Goal: Task Accomplishment & Management: Complete application form

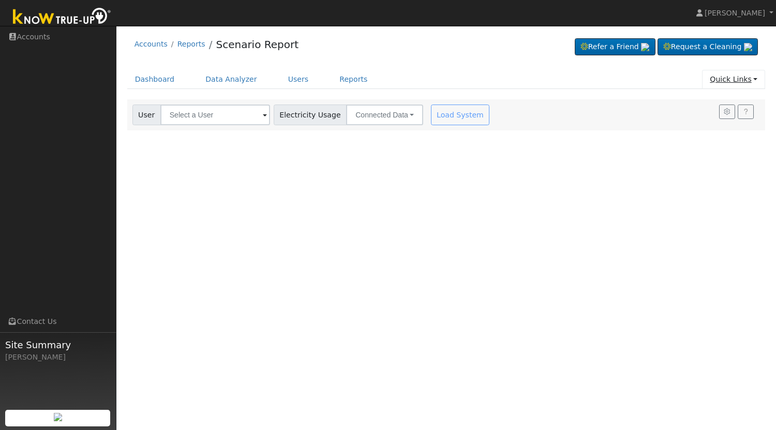
click at [747, 82] on link "Quick Links" at bounding box center [733, 79] width 63 height 19
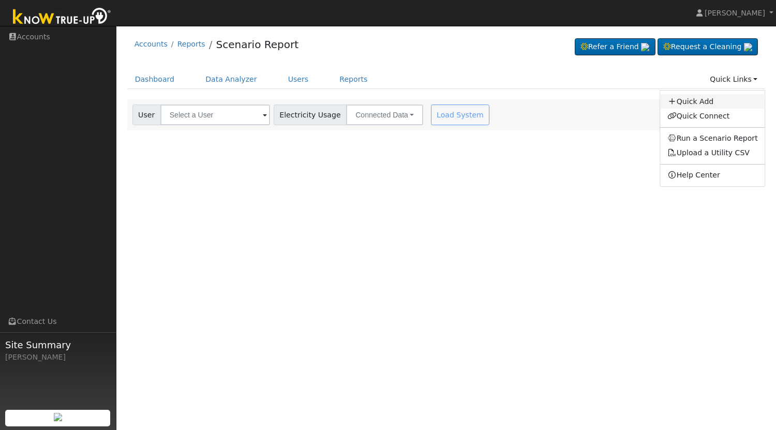
click at [713, 102] on link "Quick Add" at bounding box center [712, 101] width 105 height 14
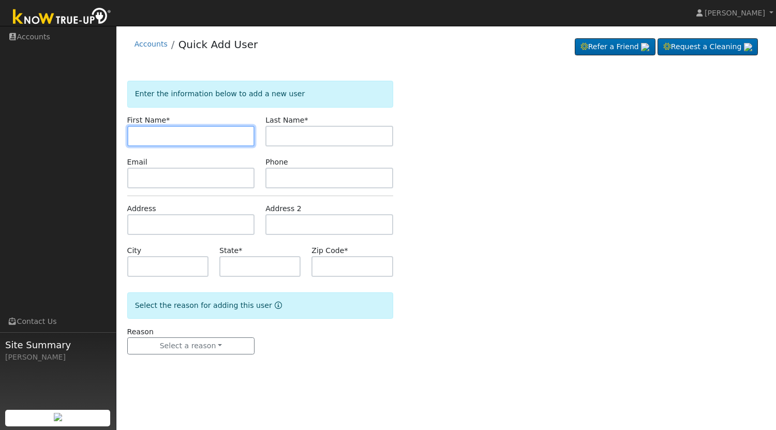
click at [198, 134] on input "text" at bounding box center [191, 136] width 128 height 21
paste input "[PERSON_NAME]"
type input "[PERSON_NAME]"
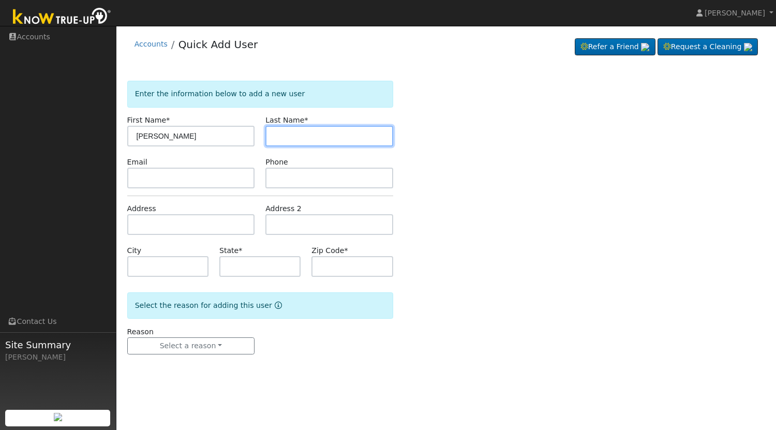
click at [281, 145] on input "text" at bounding box center [329, 136] width 128 height 21
paste input "[PERSON_NAME]"
type input "[PERSON_NAME]"
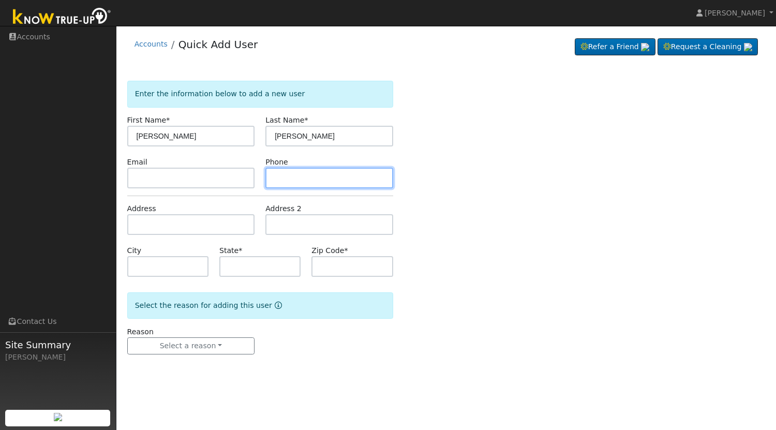
click at [304, 170] on input "text" at bounding box center [329, 178] width 128 height 21
paste input "[PHONE_NUMBER]"
type input "[PHONE_NUMBER]"
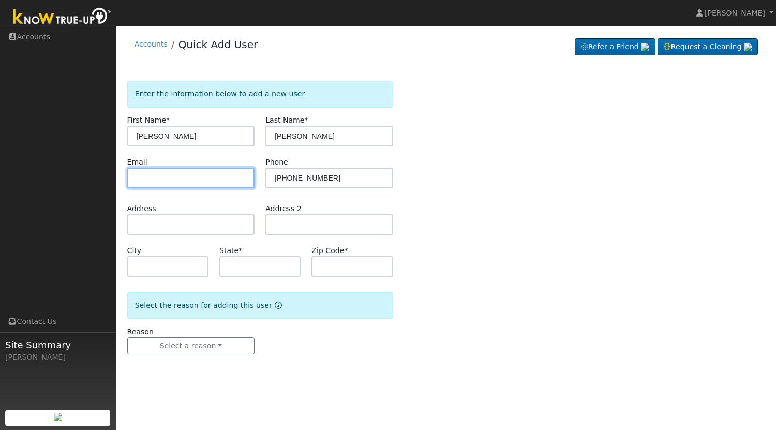
click at [187, 178] on input "text" at bounding box center [191, 178] width 128 height 21
paste input "[DOMAIN_NAME][EMAIL_ADDRESS][DOMAIN_NAME]"
type input "[DOMAIN_NAME][EMAIL_ADDRESS][DOMAIN_NAME]"
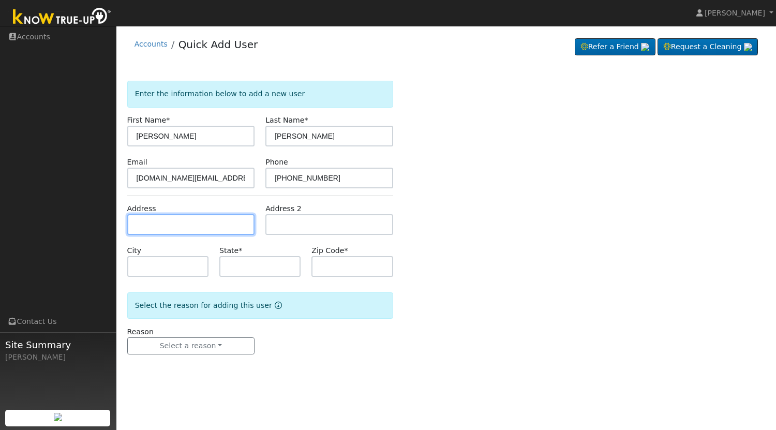
click at [192, 219] on input "text" at bounding box center [191, 224] width 128 height 21
paste input "4645 [PERSON_NAME]"
type input "[STREET_ADDRESS][PERSON_NAME]"
type input "[GEOGRAPHIC_DATA]"
type input "CA"
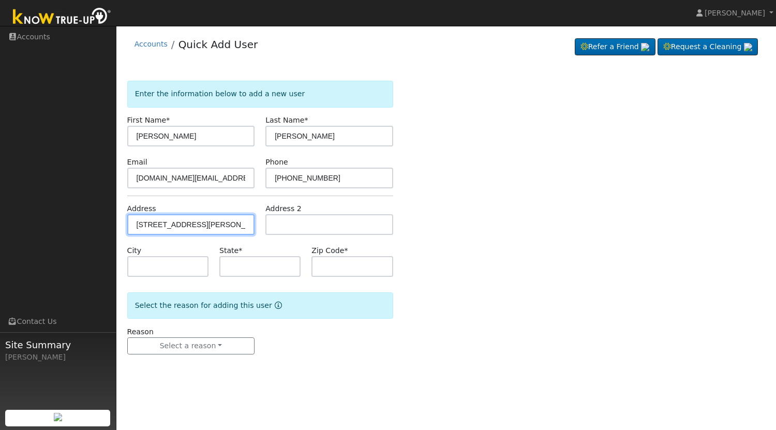
type input "93722"
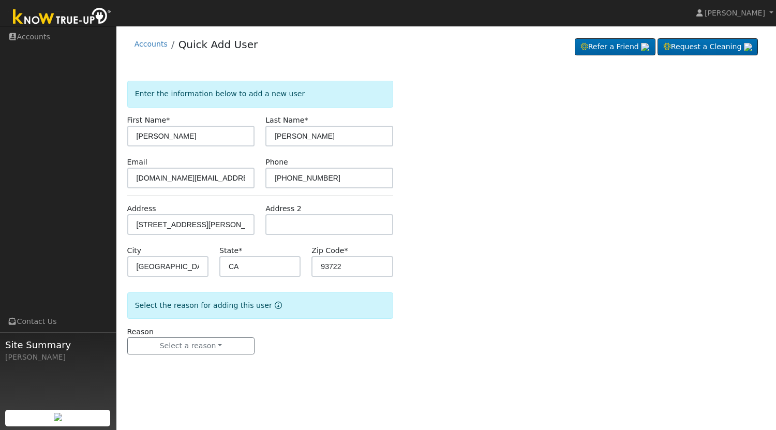
click at [476, 224] on div "Enter the information below to add a new user First Name * [PERSON_NAME] Last N…" at bounding box center [446, 228] width 638 height 294
click at [213, 348] on button "Select a reason" at bounding box center [191, 346] width 128 height 18
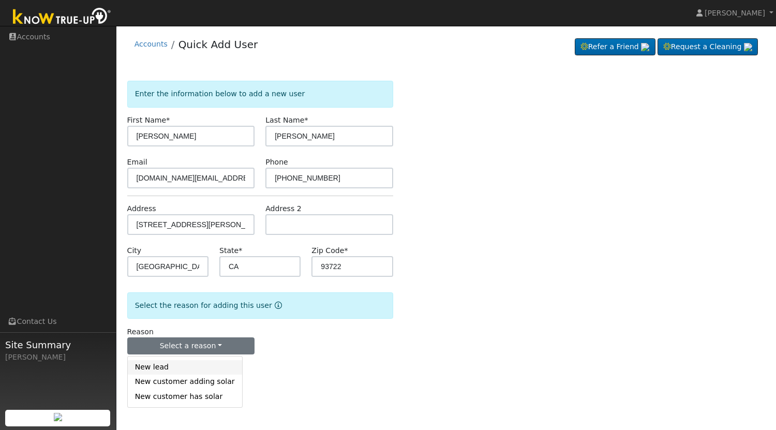
click at [188, 368] on link "New lead" at bounding box center [185, 367] width 114 height 14
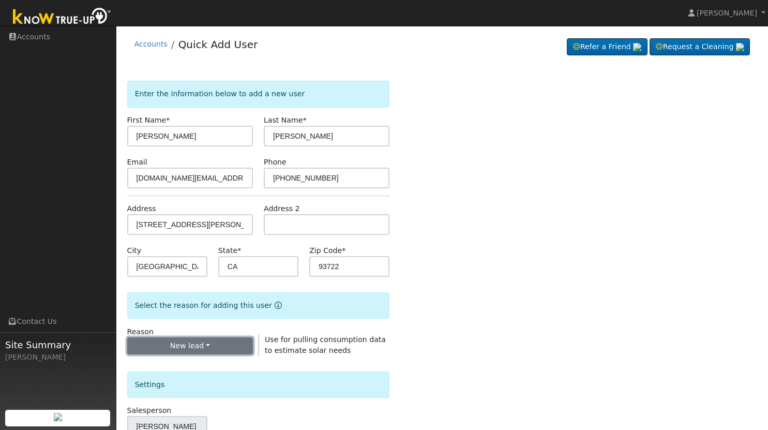
click at [225, 351] on button "New lead" at bounding box center [190, 346] width 126 height 18
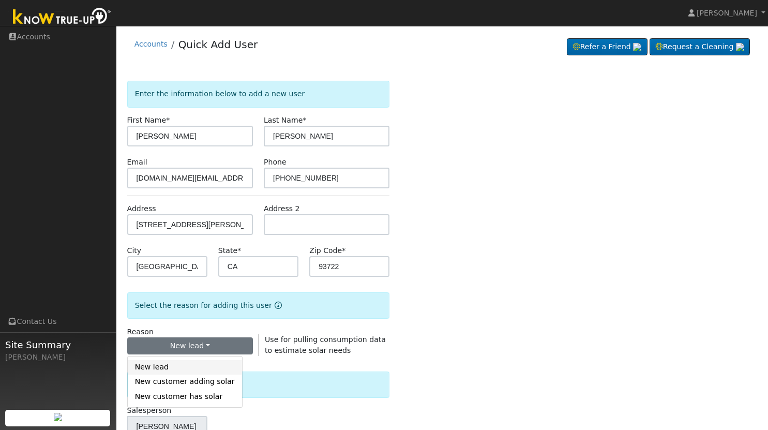
click at [160, 369] on link "New lead" at bounding box center [185, 367] width 114 height 14
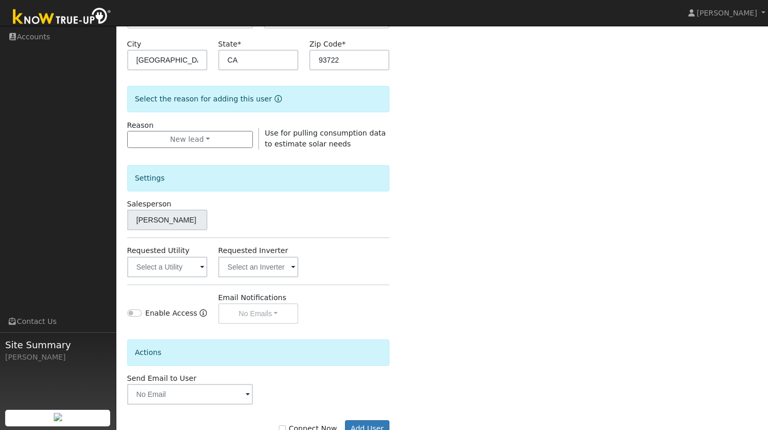
scroll to position [240, 0]
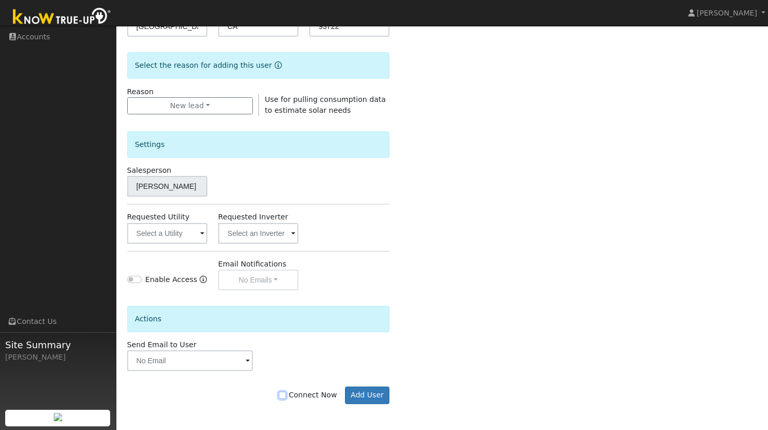
click at [286, 397] on input "Connect Now" at bounding box center [282, 395] width 7 height 7
checkbox input "true"
click at [377, 398] on button "Add User" at bounding box center [367, 395] width 45 height 18
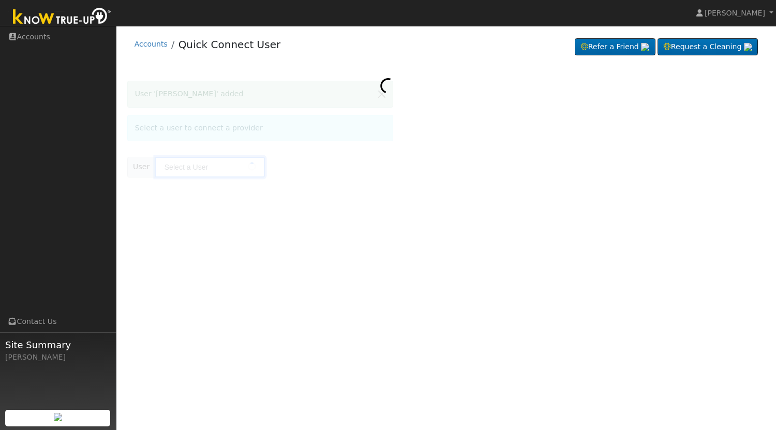
type input "[PERSON_NAME]"
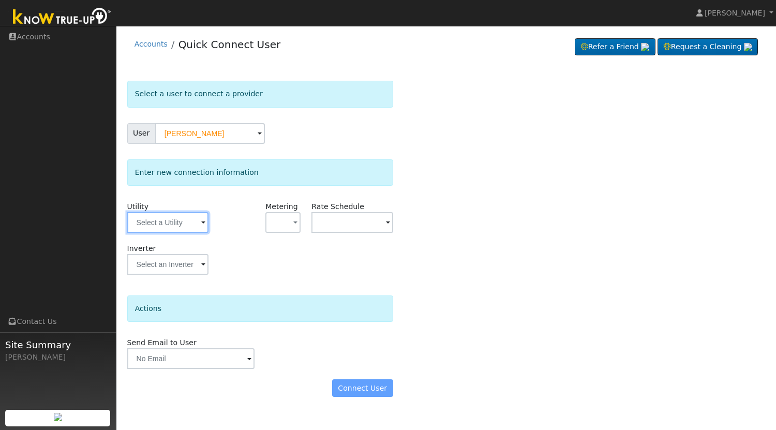
click at [170, 224] on input "text" at bounding box center [167, 222] width 81 height 21
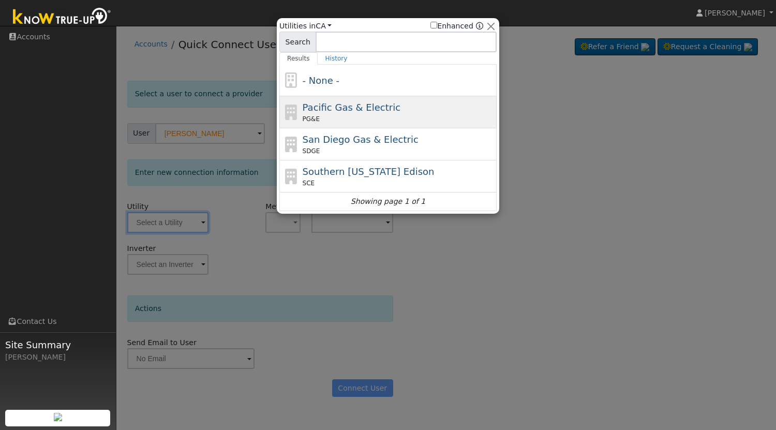
click at [309, 109] on span "Pacific Gas & Electric" at bounding box center [352, 107] width 98 height 11
type input "PG&E"
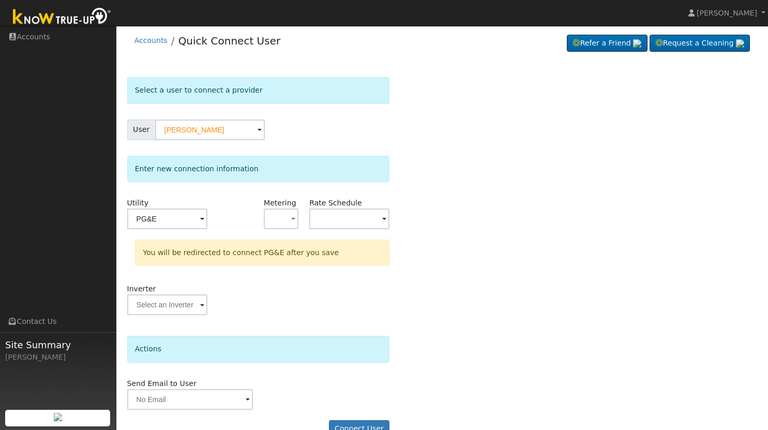
scroll to position [26, 0]
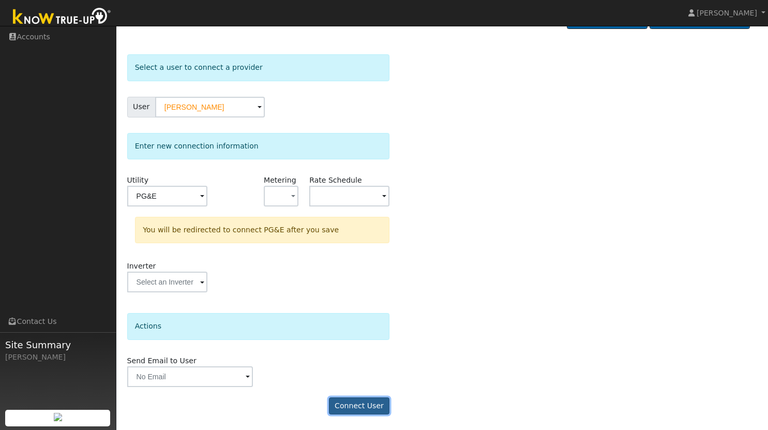
click at [365, 410] on button "Connect User" at bounding box center [359, 406] width 61 height 18
